Goal: Use online tool/utility: Utilize a website feature to perform a specific function

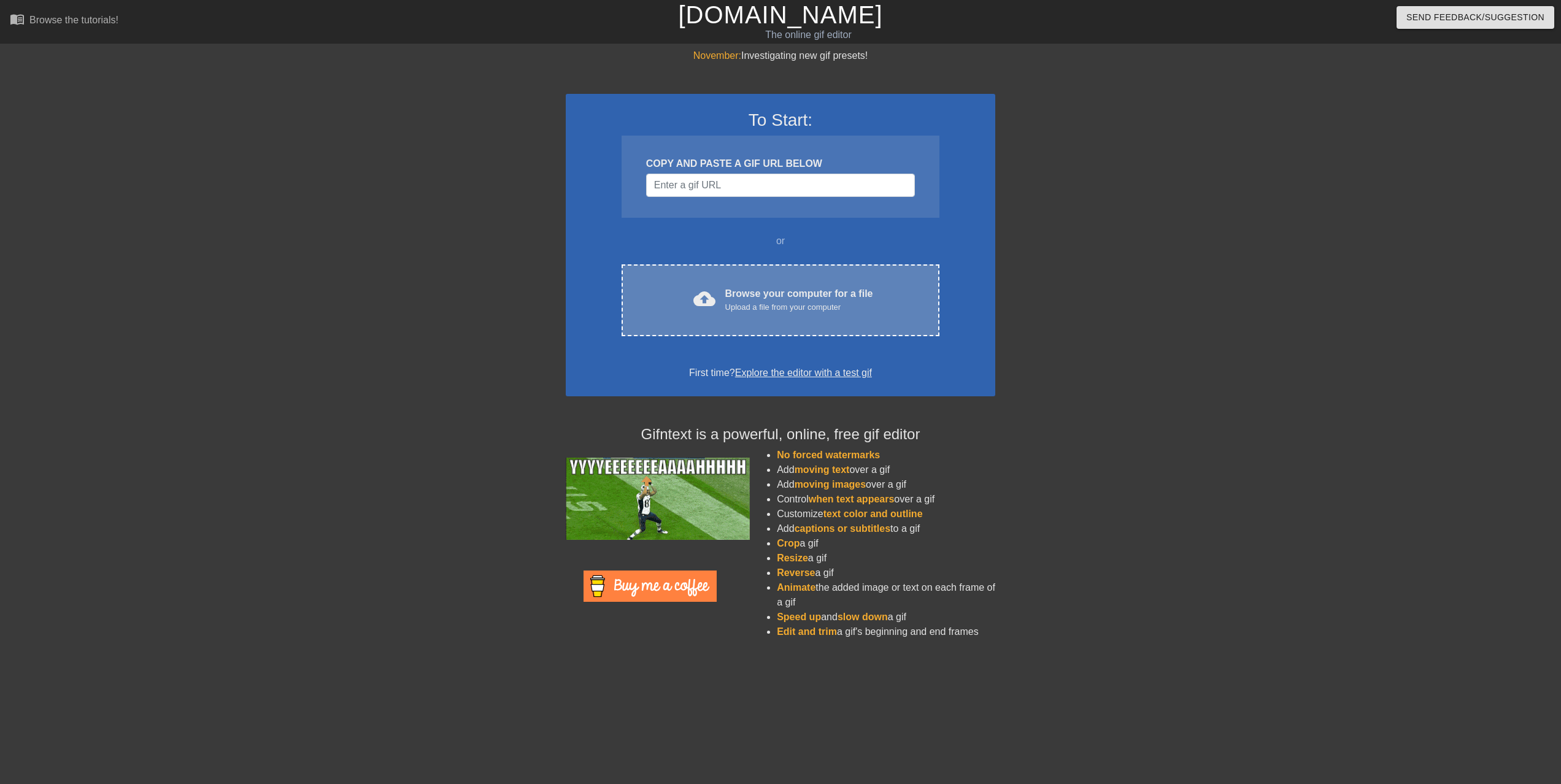
click at [794, 291] on div "Browse your computer for a file Upload a file from your computer" at bounding box center [799, 300] width 148 height 27
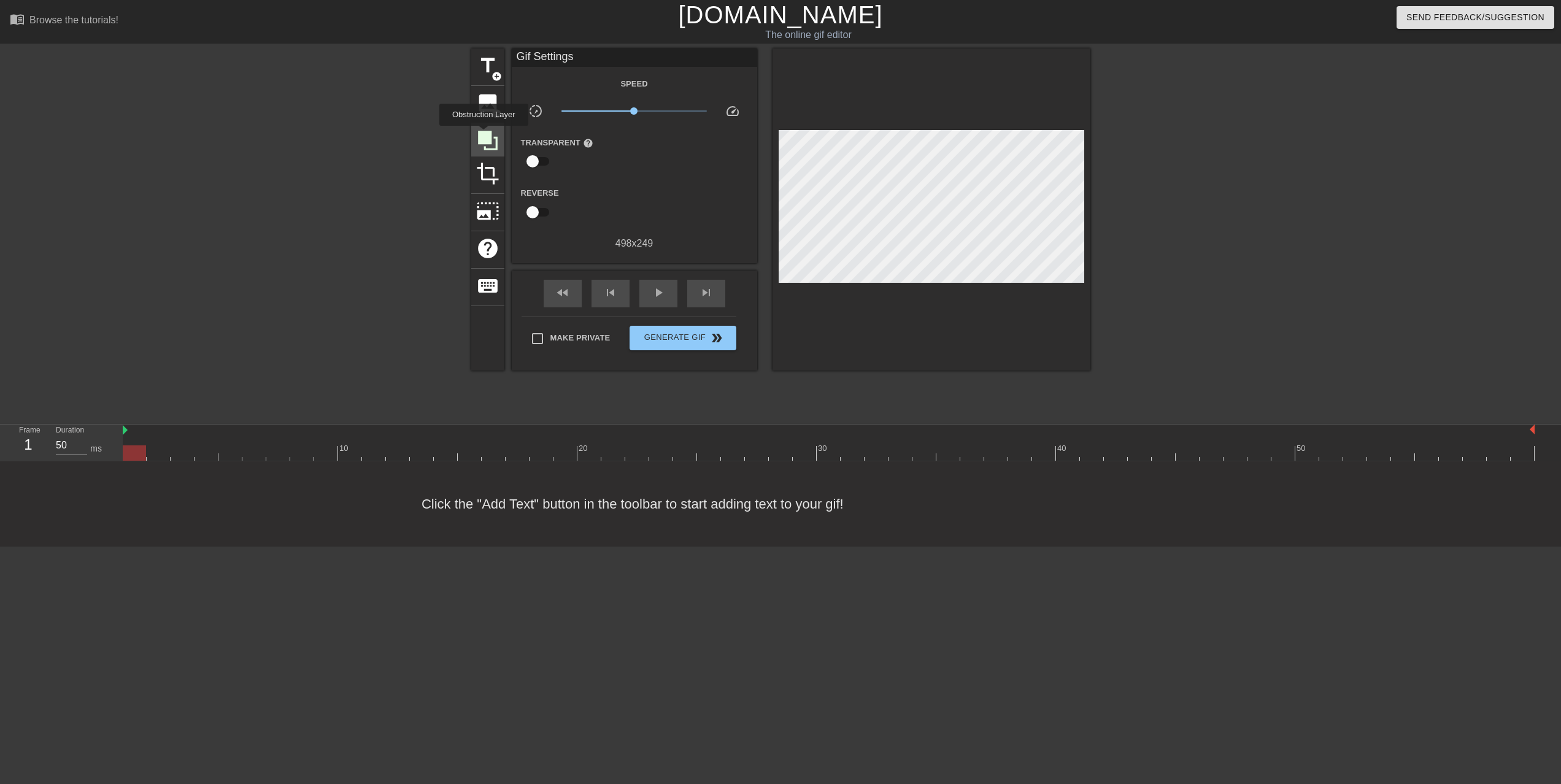
click at [486, 135] on icon at bounding box center [488, 141] width 20 height 20
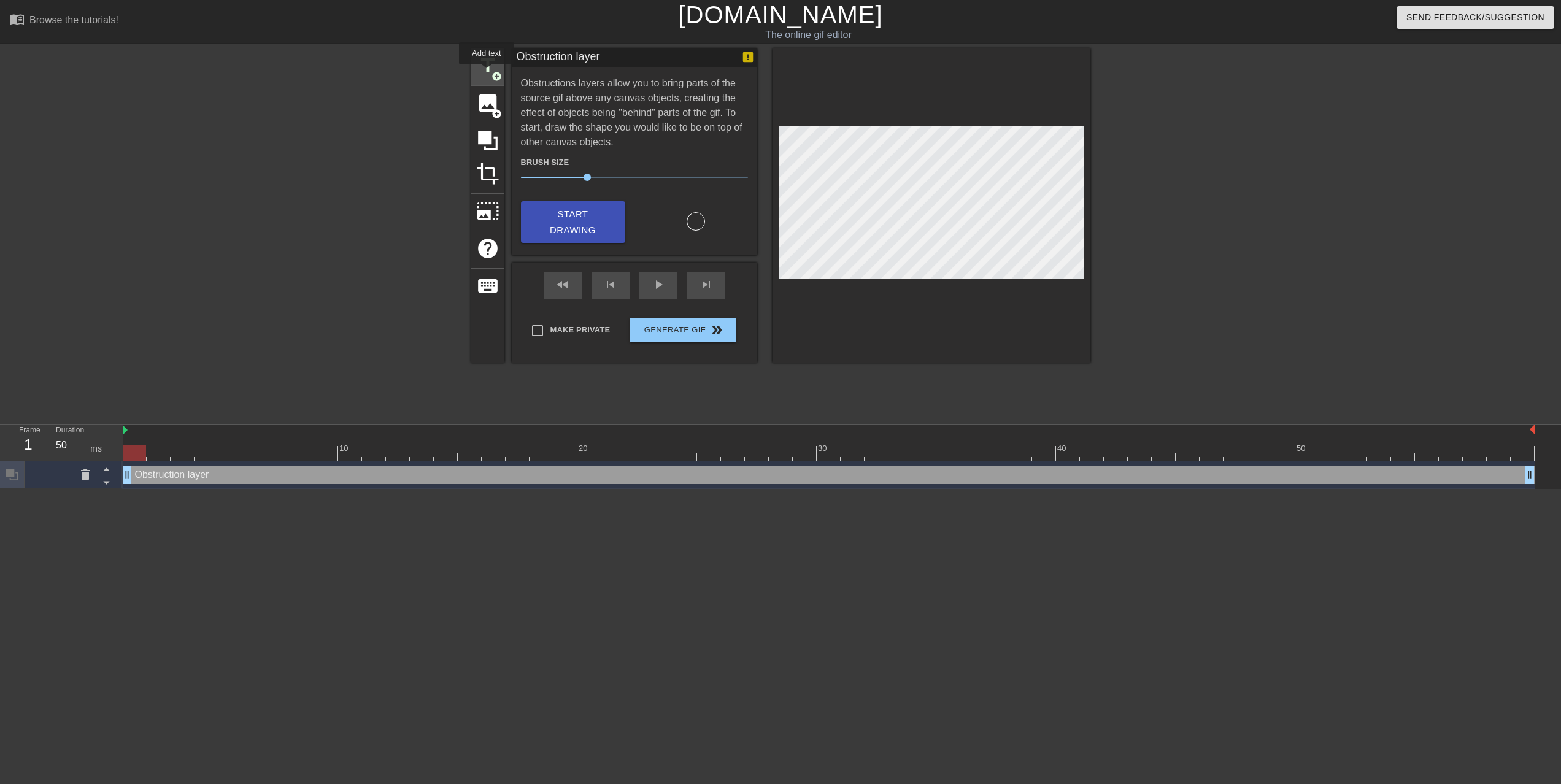
click at [487, 73] on span "title" at bounding box center [488, 66] width 23 height 23
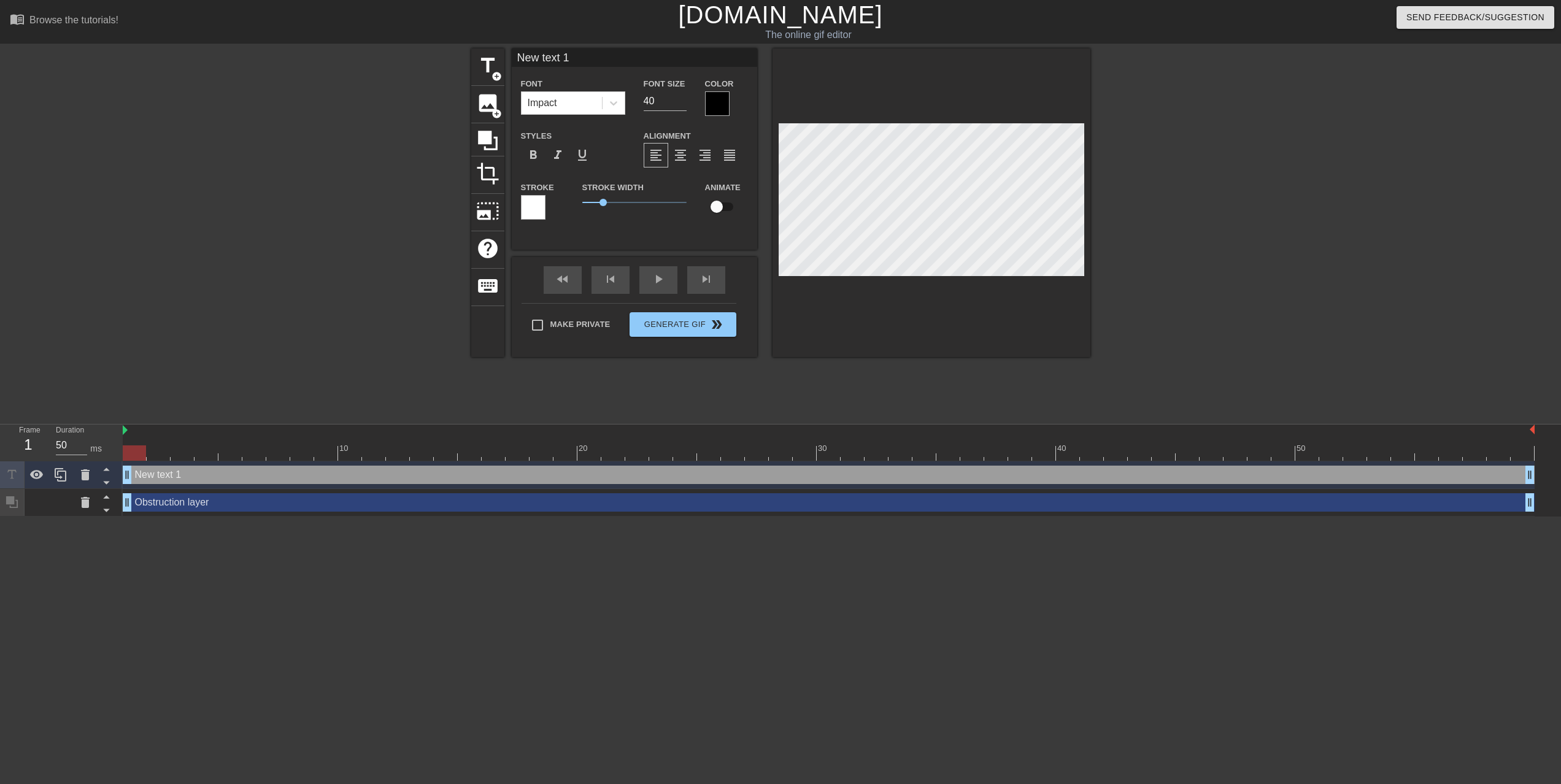
click at [713, 96] on div at bounding box center [718, 104] width 25 height 25
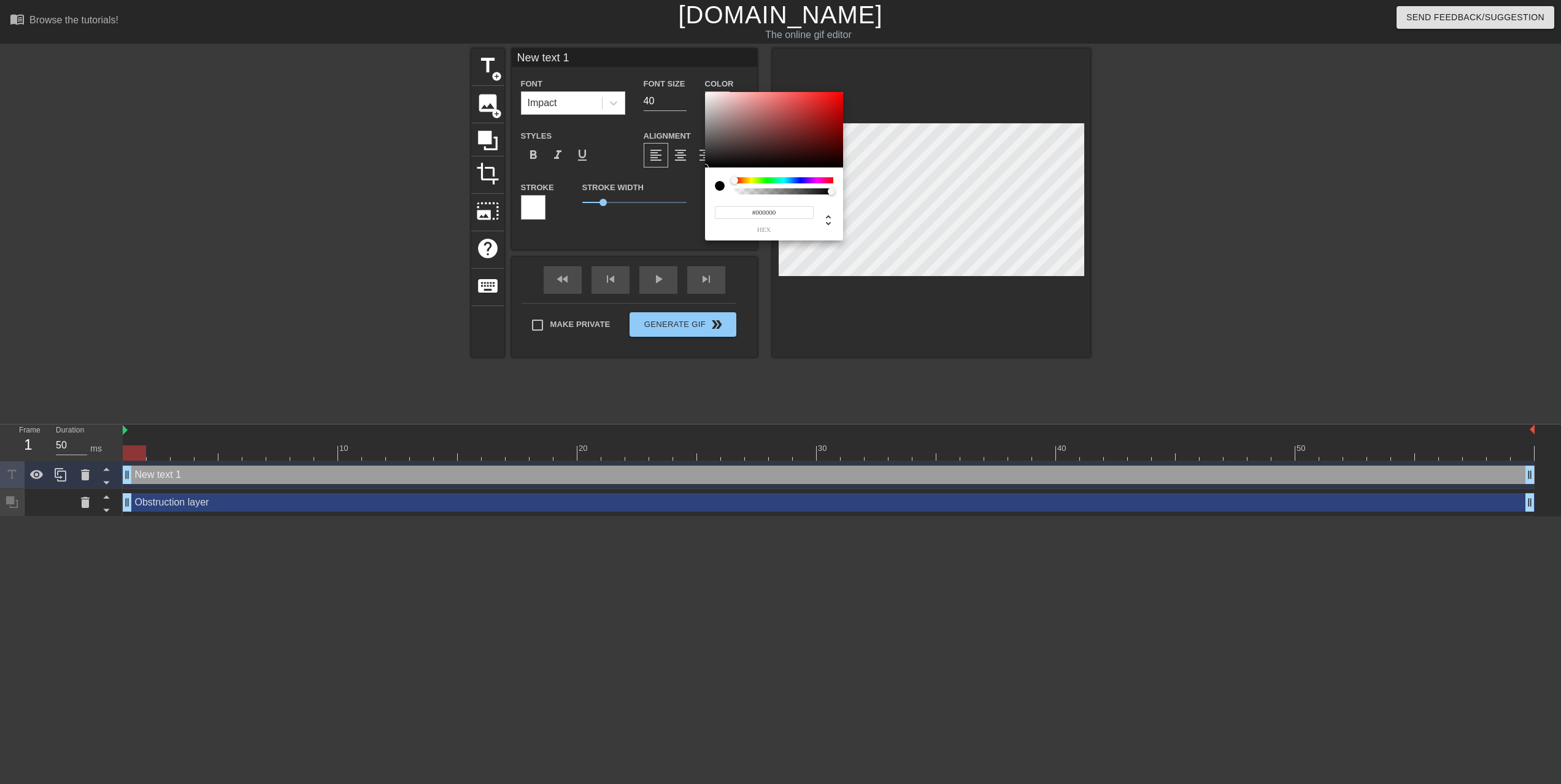
type input "#F6F1F1"
click at [708, 95] on div at bounding box center [774, 131] width 138 height 76
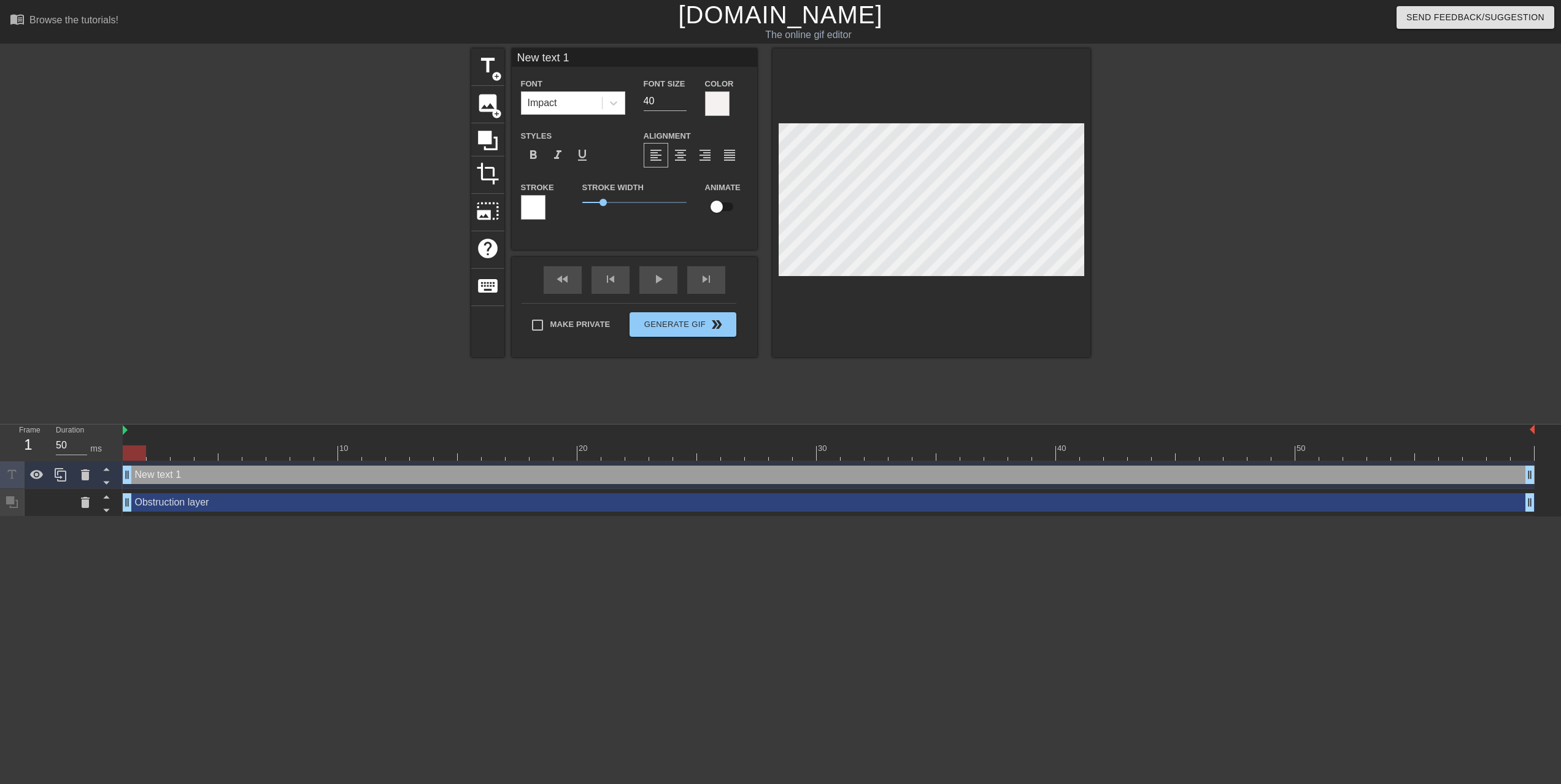
scroll to position [0, 1]
type input "New text"
type textarea "New text"
type input "New text"
type textarea "New text"
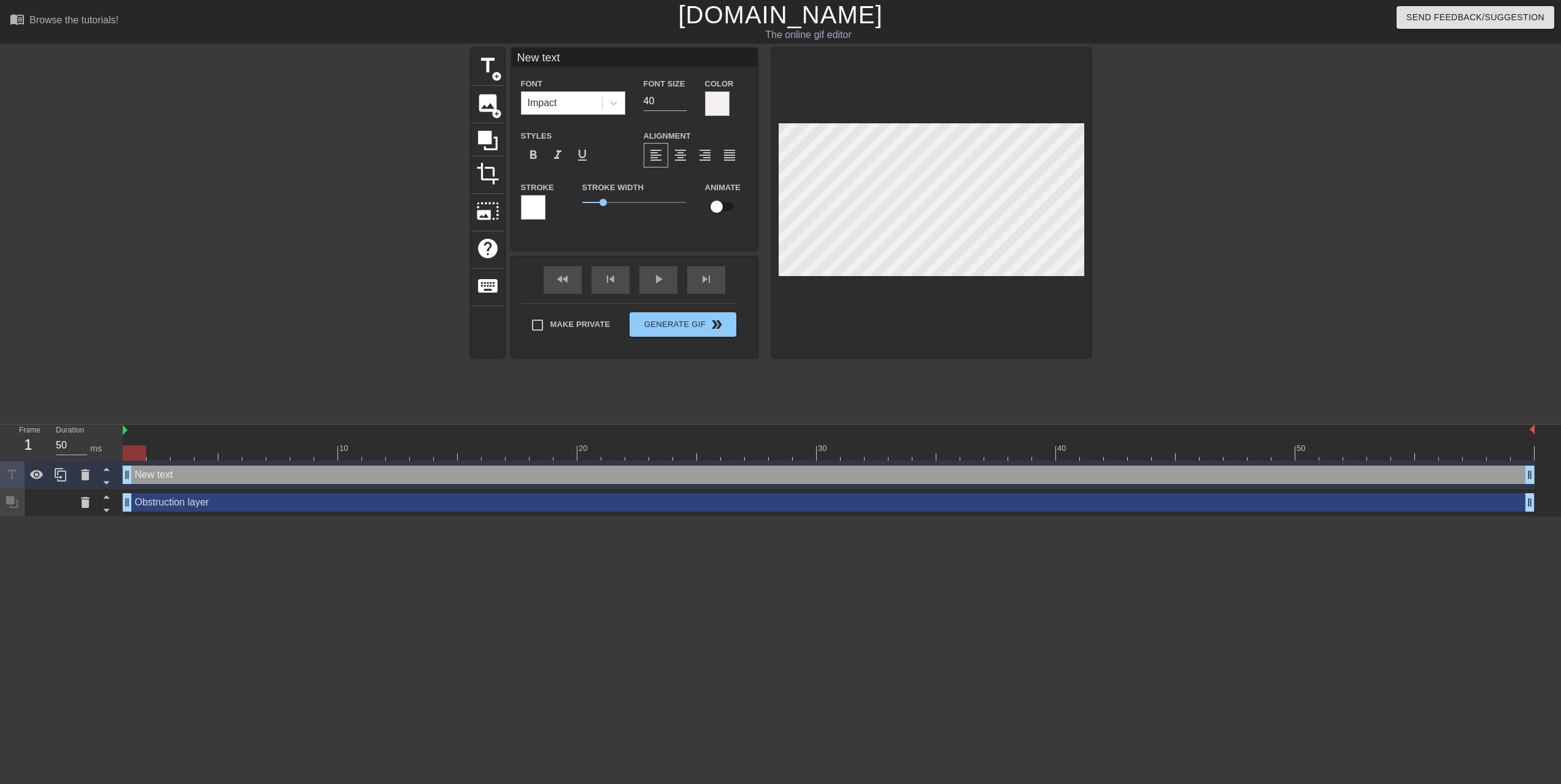
type input "New tex"
type textarea "New tex"
type input "New te"
type textarea "New te"
type input "New t"
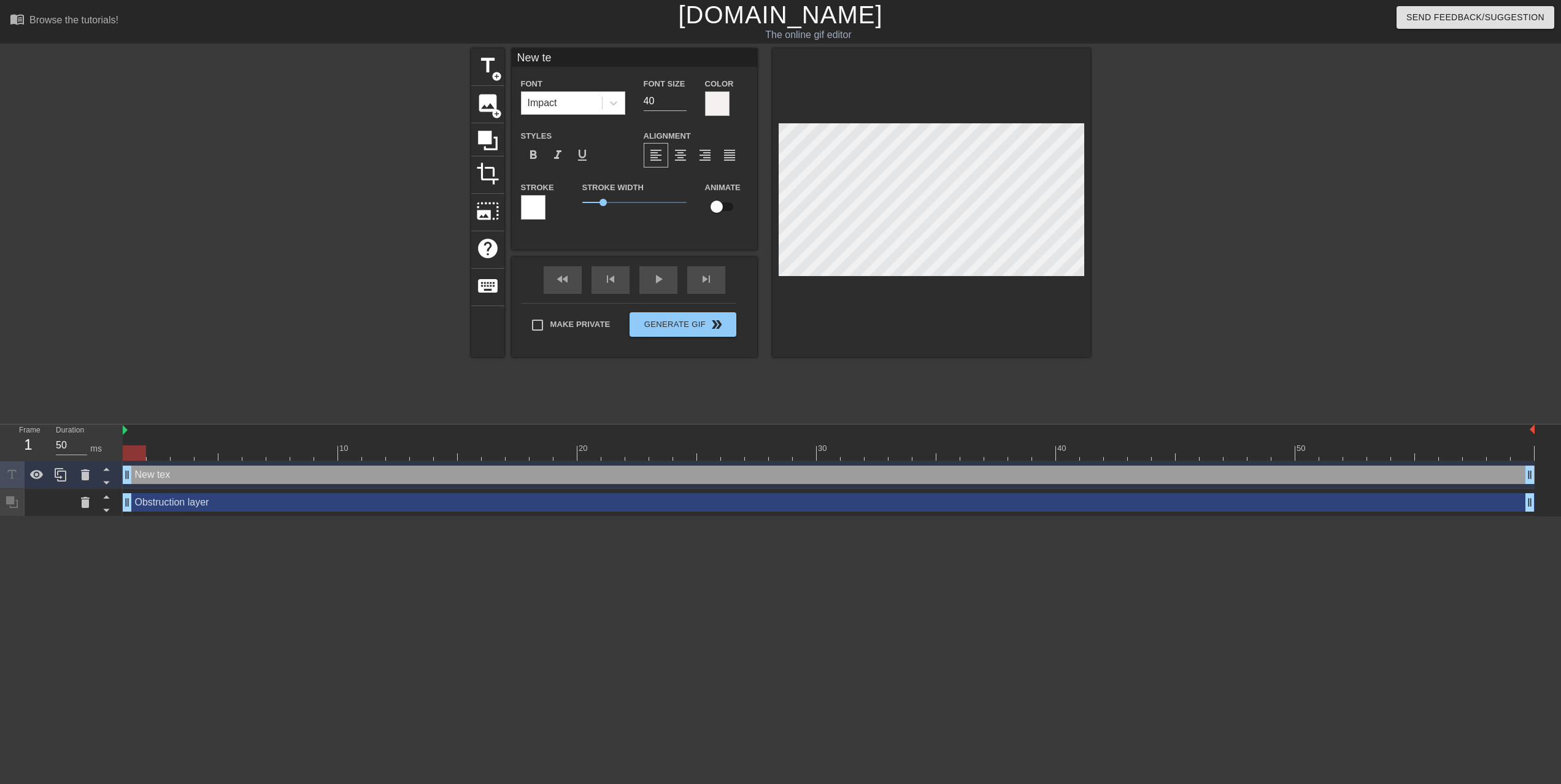
type textarea "New t"
type input "New"
type textarea "New"
type input "New"
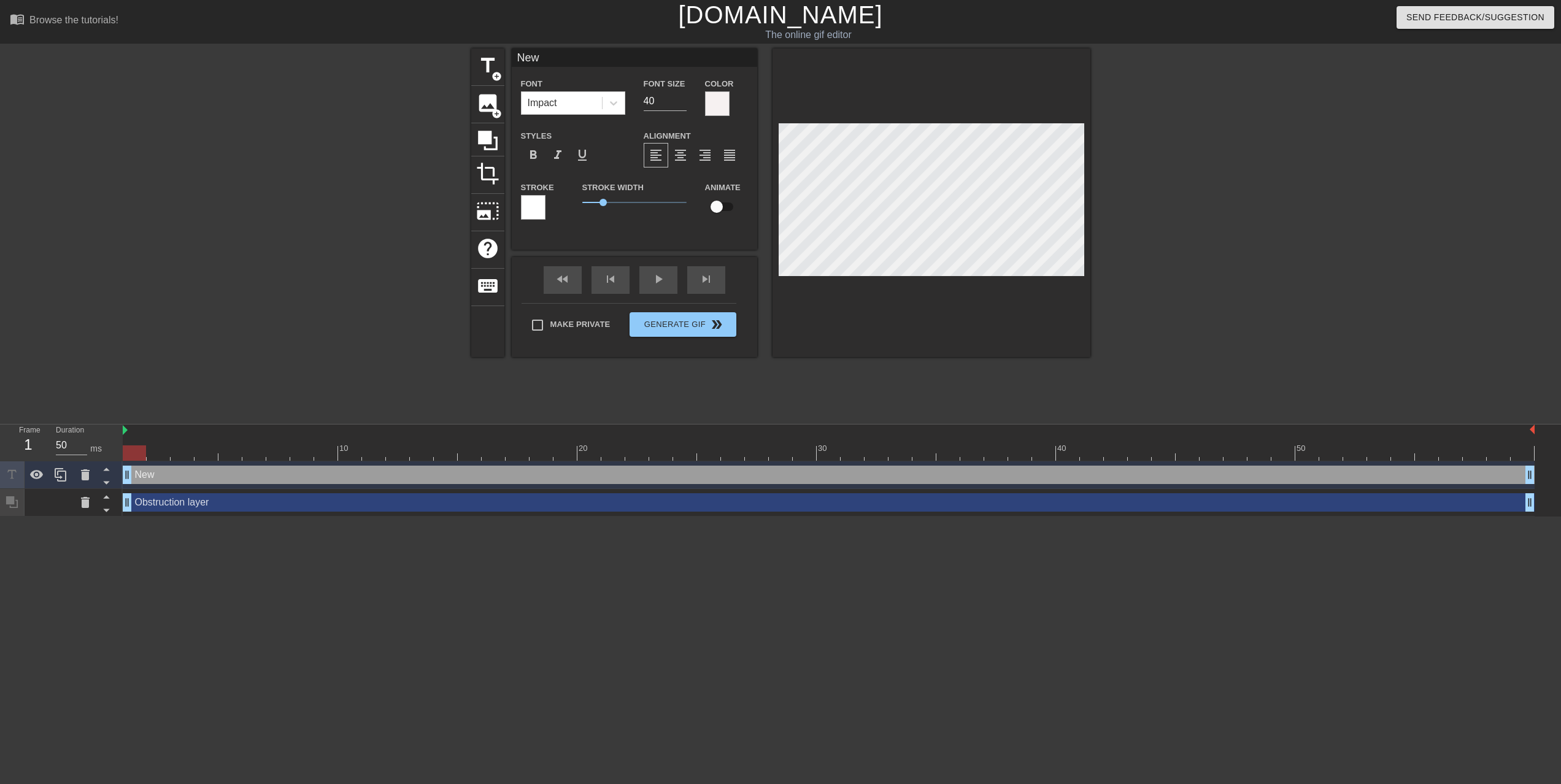
type textarea "New"
type input "Ne"
type textarea "Ne"
type input "N"
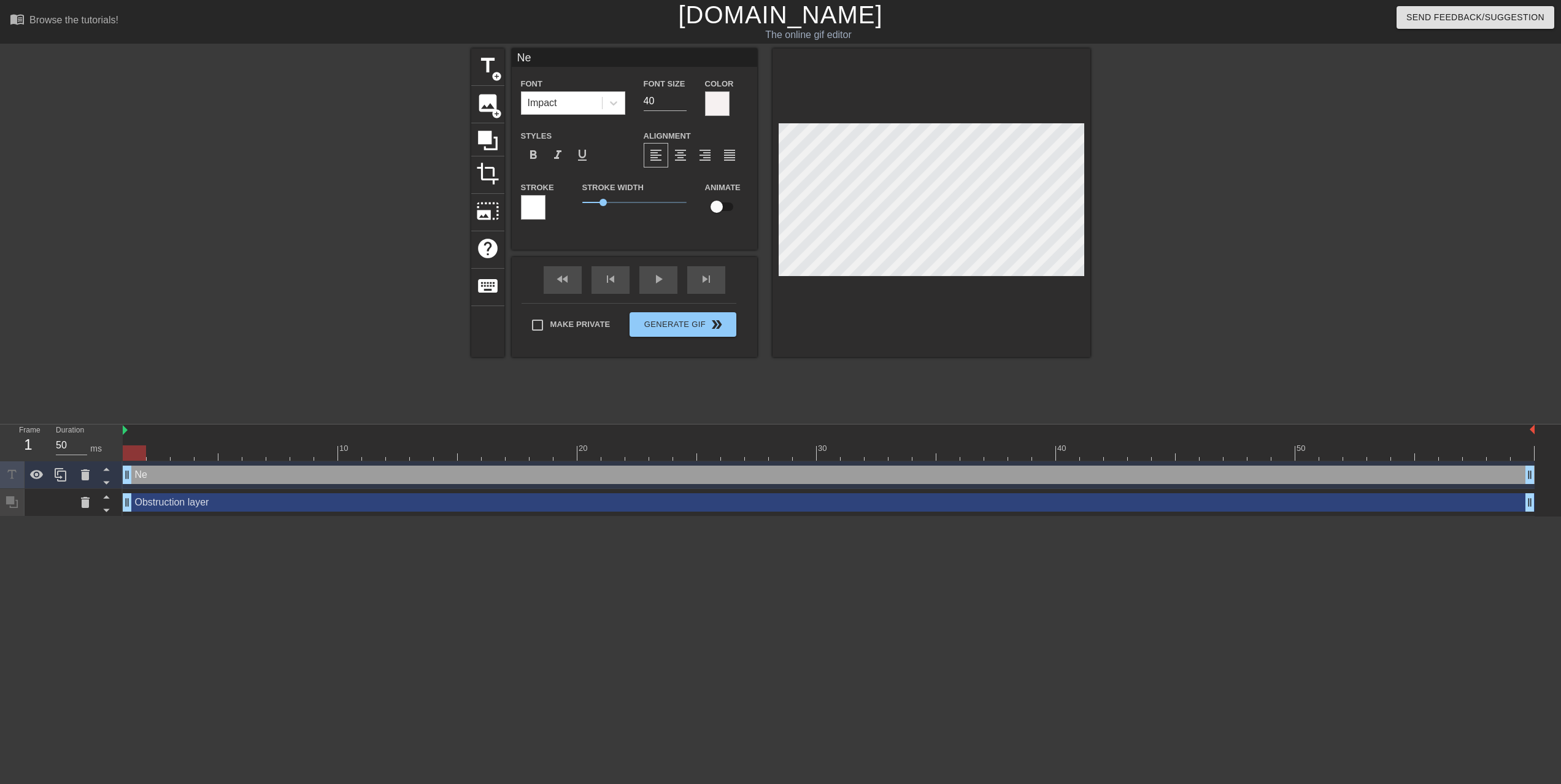
type textarea "N"
type input "G"
type textarea "G"
type input "Gr"
type textarea "Gr"
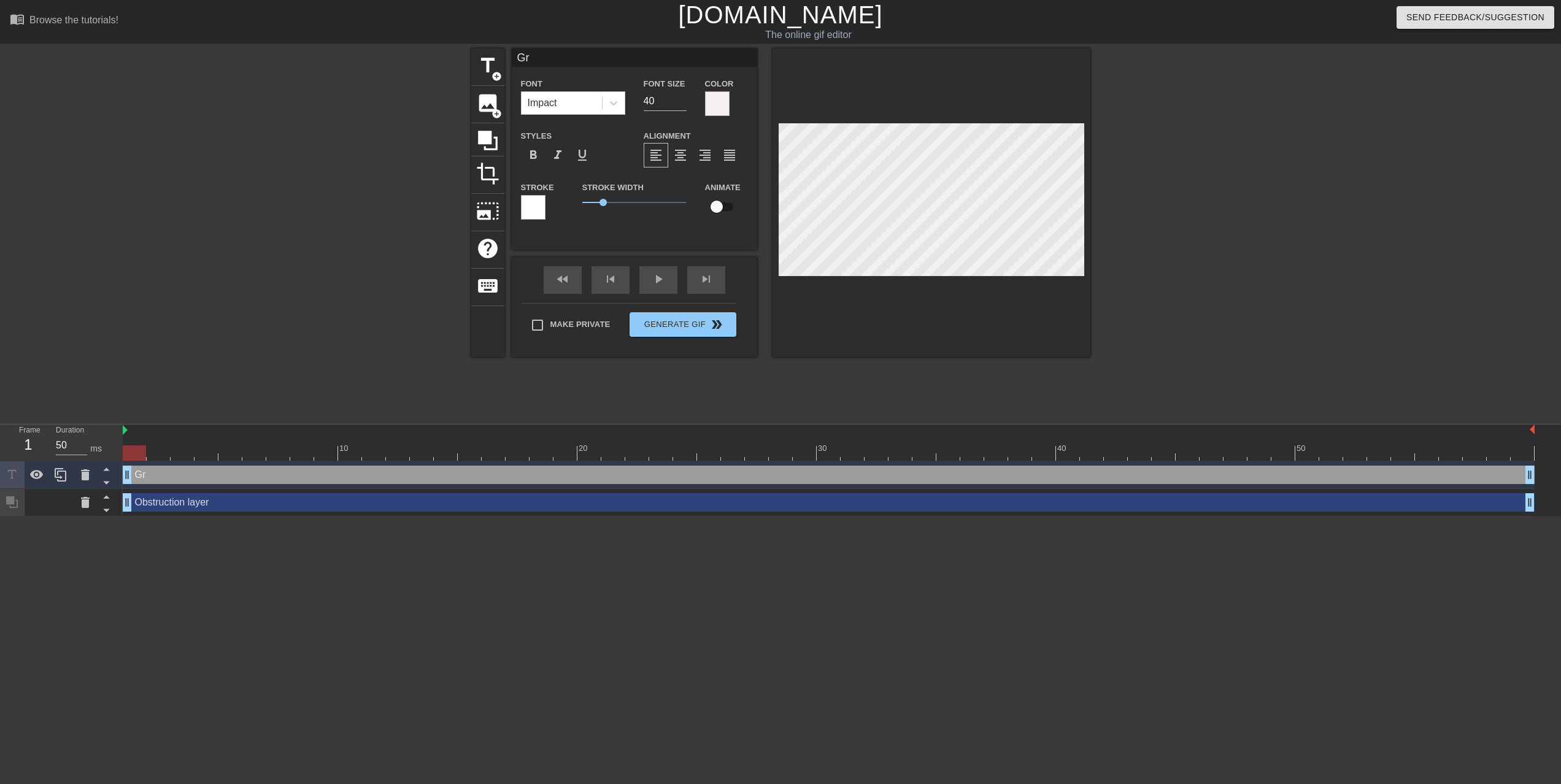
type input "G"
type textarea "G"
type input "GR"
type textarea "GR"
type input "GRI"
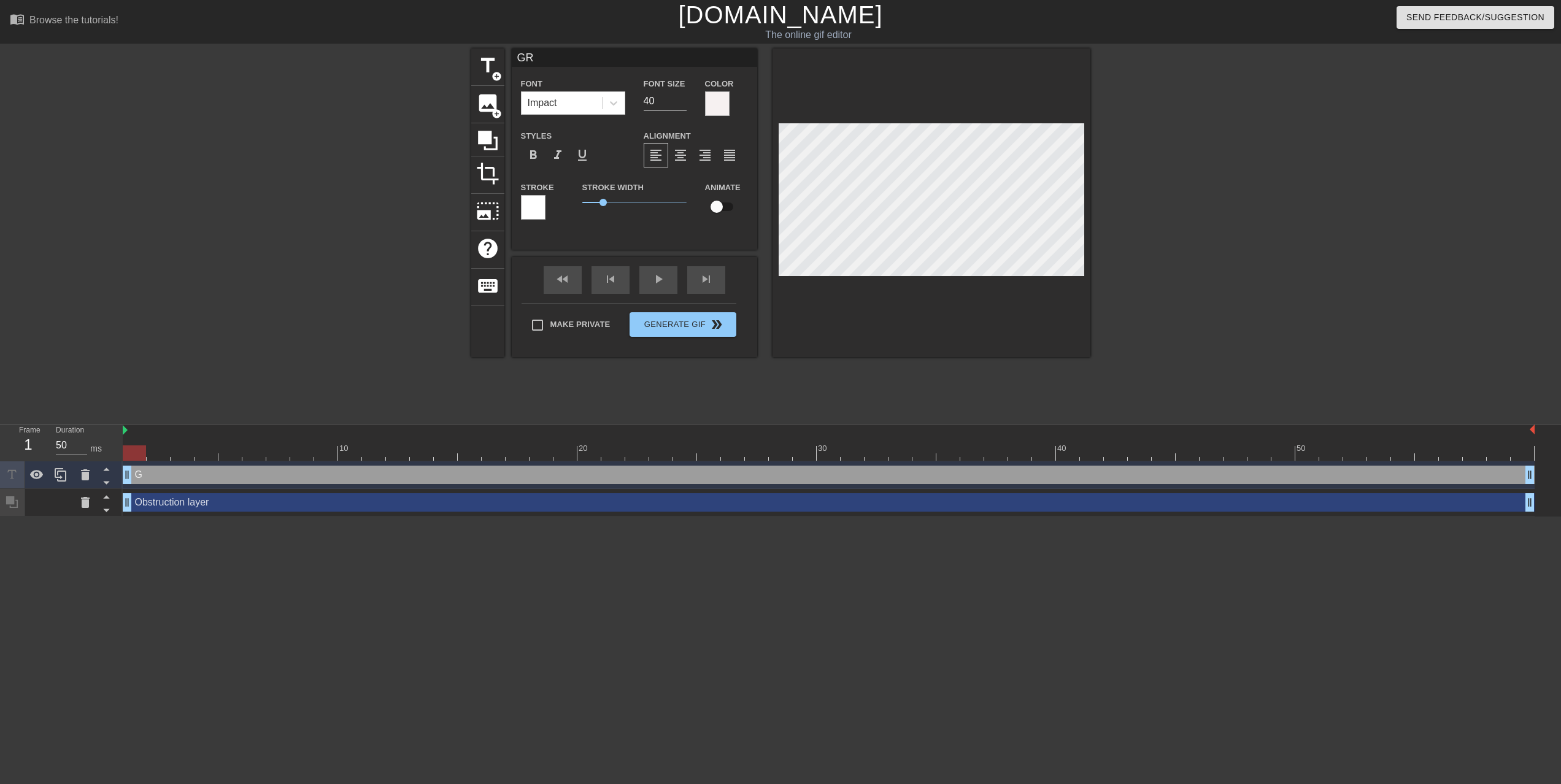
type textarea "GRI"
type input "GRID"
type textarea "GRID"
type input "GRIDL"
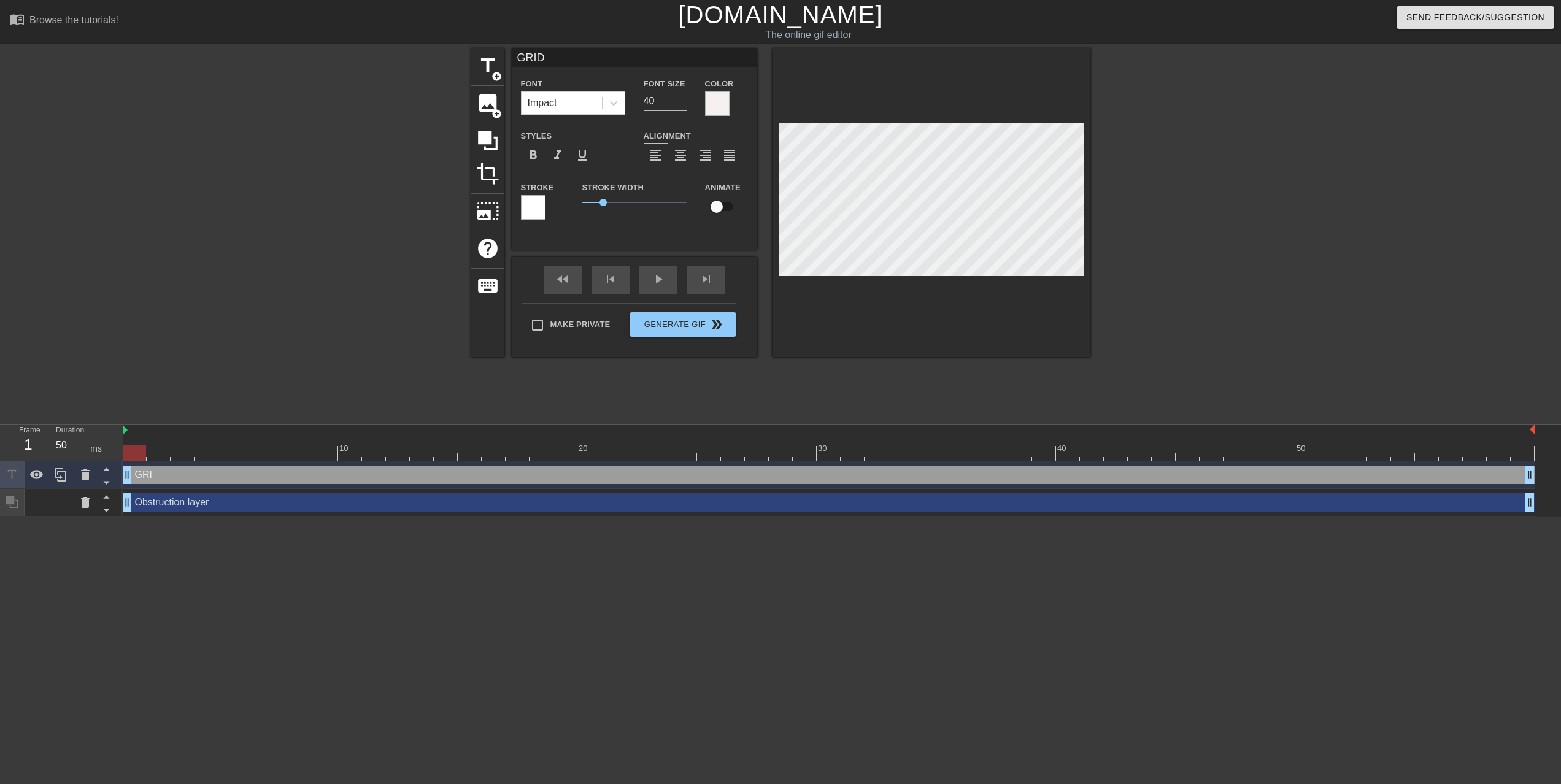
type textarea "GRIDL"
type input "GRIDLY"
type textarea "GRIDLY"
click at [684, 100] on input "41" at bounding box center [665, 101] width 43 height 20
click at [684, 100] on input "42" at bounding box center [665, 101] width 43 height 20
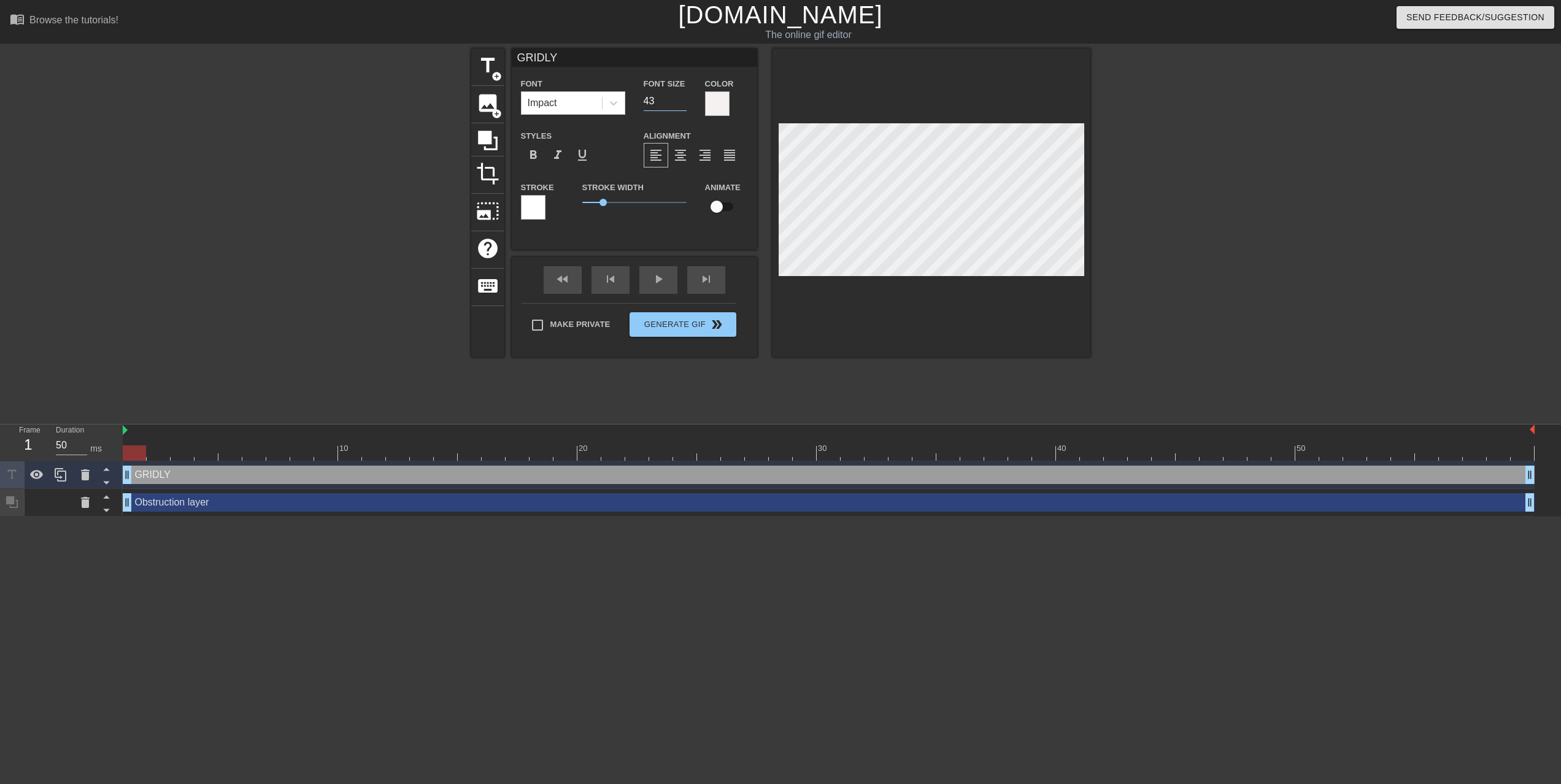
click at [684, 100] on input "43" at bounding box center [665, 101] width 43 height 20
click at [684, 100] on input "44" at bounding box center [665, 101] width 43 height 20
click at [684, 100] on input "45" at bounding box center [665, 101] width 43 height 20
click at [684, 100] on input "46" at bounding box center [665, 101] width 43 height 20
click at [684, 100] on input "47" at bounding box center [665, 101] width 43 height 20
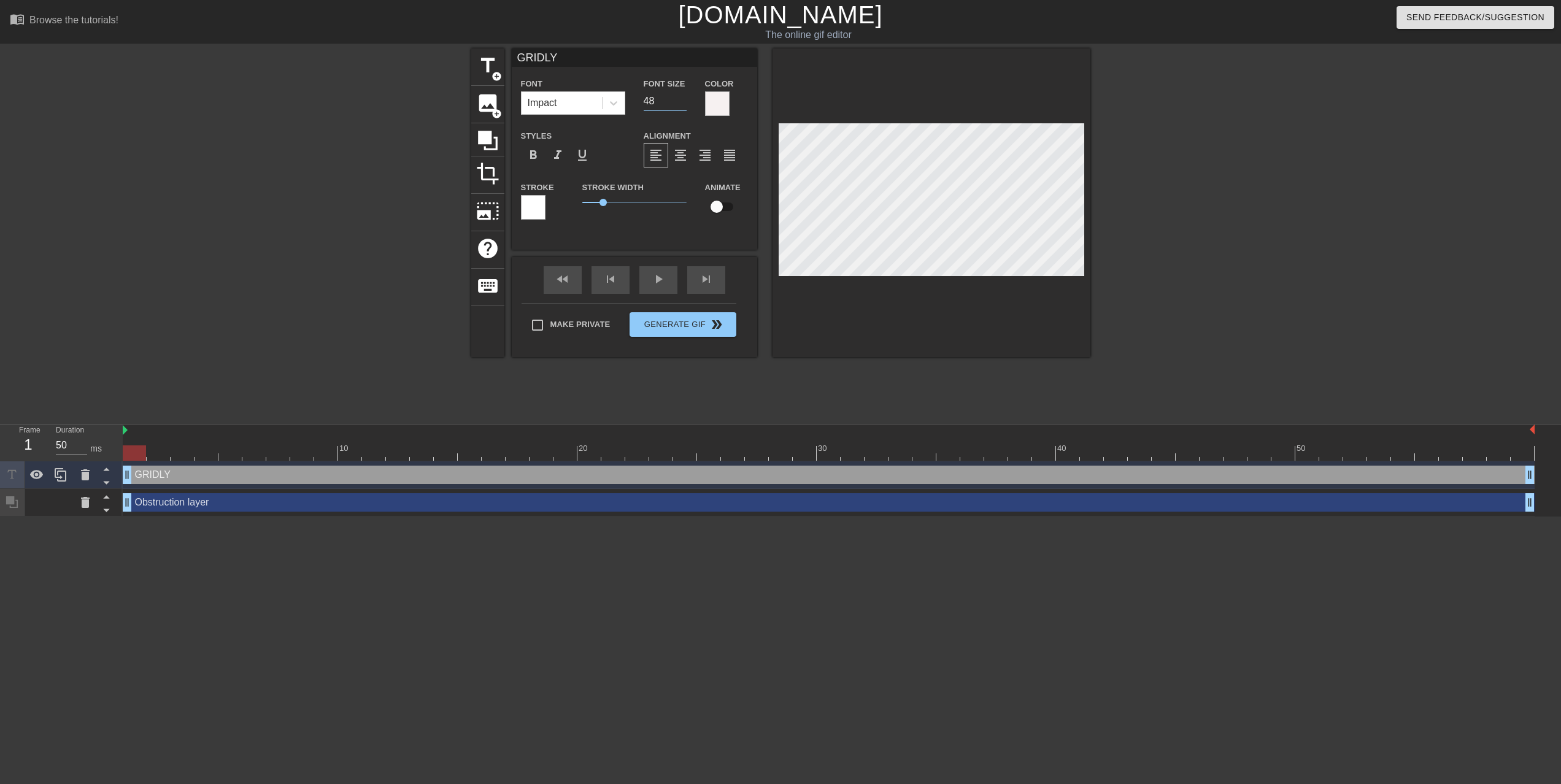
click at [684, 100] on input "48" at bounding box center [665, 101] width 43 height 20
click at [684, 100] on input "49" at bounding box center [665, 101] width 43 height 20
type input "50"
click at [684, 100] on input "50" at bounding box center [665, 101] width 43 height 20
click at [704, 330] on button "Generate Gif double_arrow" at bounding box center [683, 325] width 106 height 25
